Goal: Task Accomplishment & Management: Manage account settings

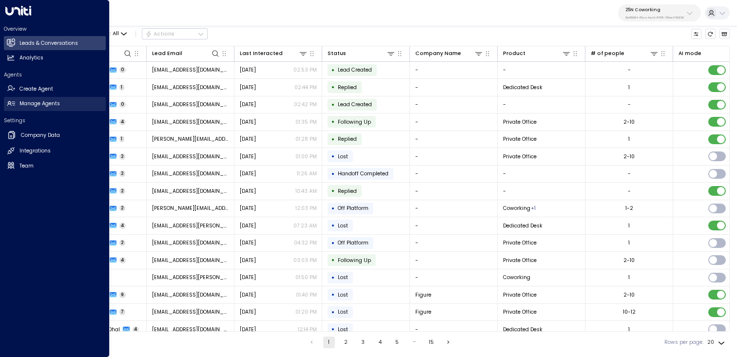
click at [37, 103] on h2 "Manage Agents" at bounding box center [39, 104] width 40 height 8
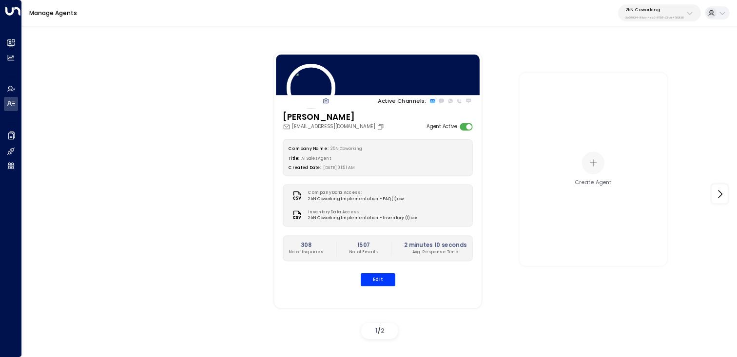
click at [385, 286] on div "[PERSON_NAME] [PERSON_NAME][EMAIL_ADDRESS][DOMAIN_NAME] Agent Active Company Na…" at bounding box center [377, 203] width 207 height 184
click at [383, 281] on button "Edit" at bounding box center [377, 279] width 35 height 13
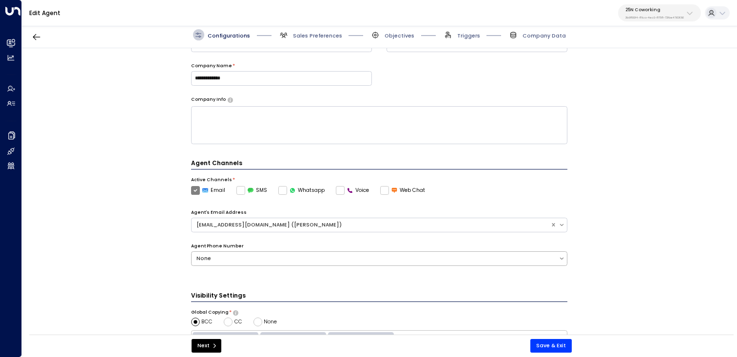
scroll to position [97, 0]
